Goal: Transaction & Acquisition: Purchase product/service

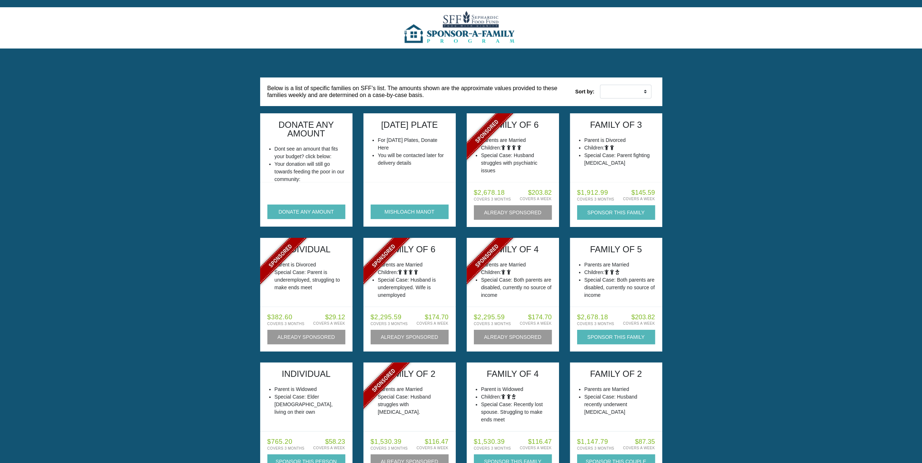
click at [419, 34] on img at bounding box center [461, 27] width 118 height 41
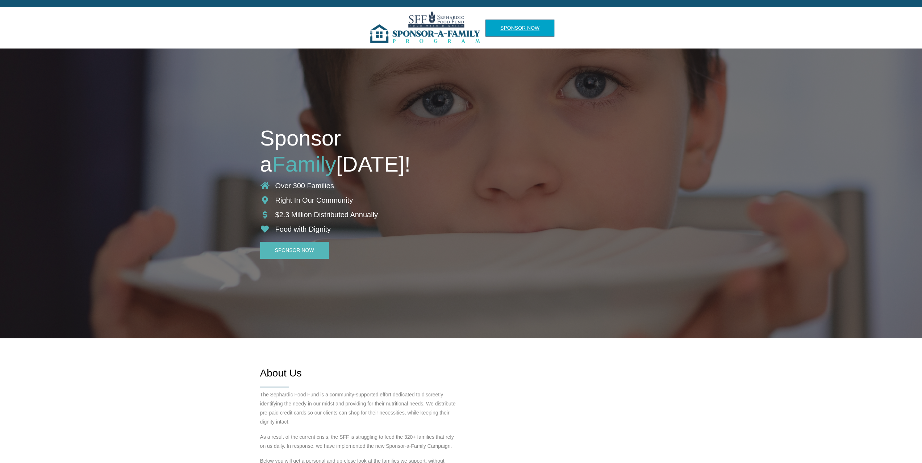
click at [520, 27] on link "Sponsor Now" at bounding box center [519, 28] width 69 height 17
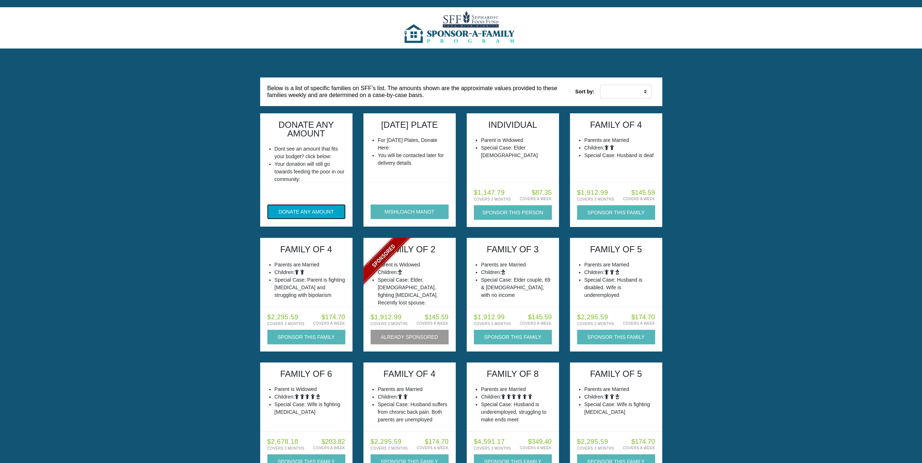
click at [308, 210] on button "DONATE ANY AMOUNT" at bounding box center [306, 212] width 78 height 14
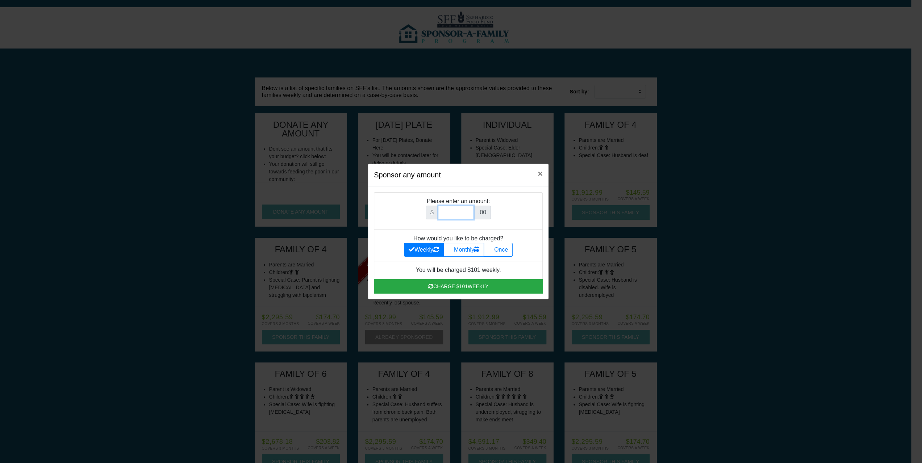
click at [452, 212] on input "Amount (to the nearest dollar)" at bounding box center [456, 213] width 36 height 14
type input "1000"
click at [506, 252] on label "Once" at bounding box center [498, 250] width 29 height 14
click at [493, 250] on input "Once" at bounding box center [490, 248] width 5 height 5
radio input "true"
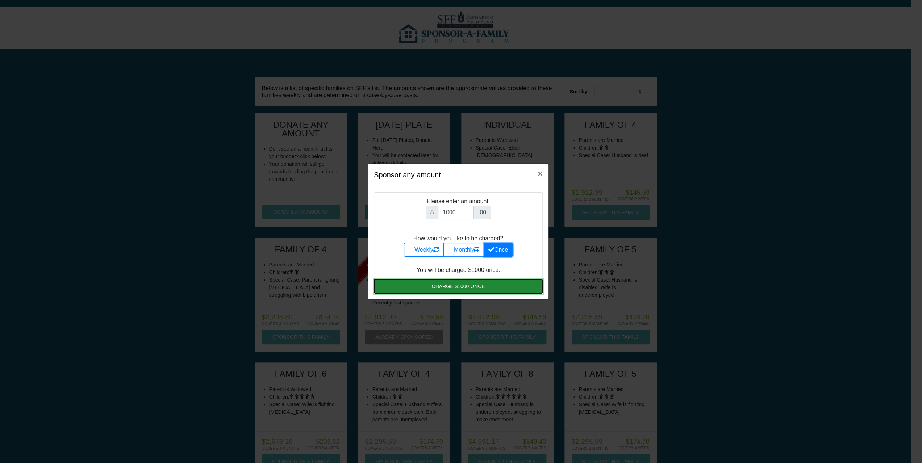
click at [467, 287] on button "Charge $1000 once" at bounding box center [458, 286] width 169 height 14
